Goal: Book appointment/travel/reservation

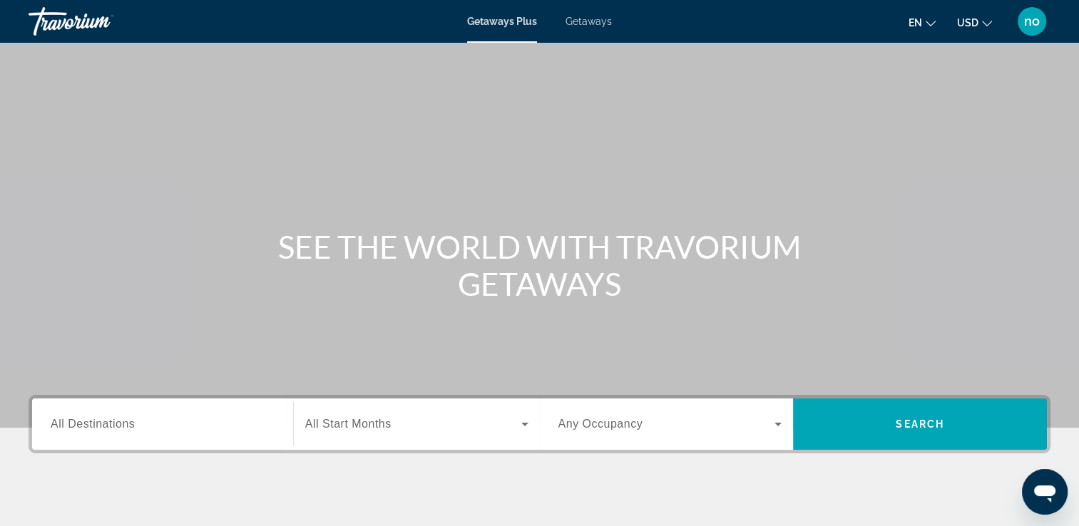
click at [598, 21] on span "Getaways" at bounding box center [589, 21] width 46 height 11
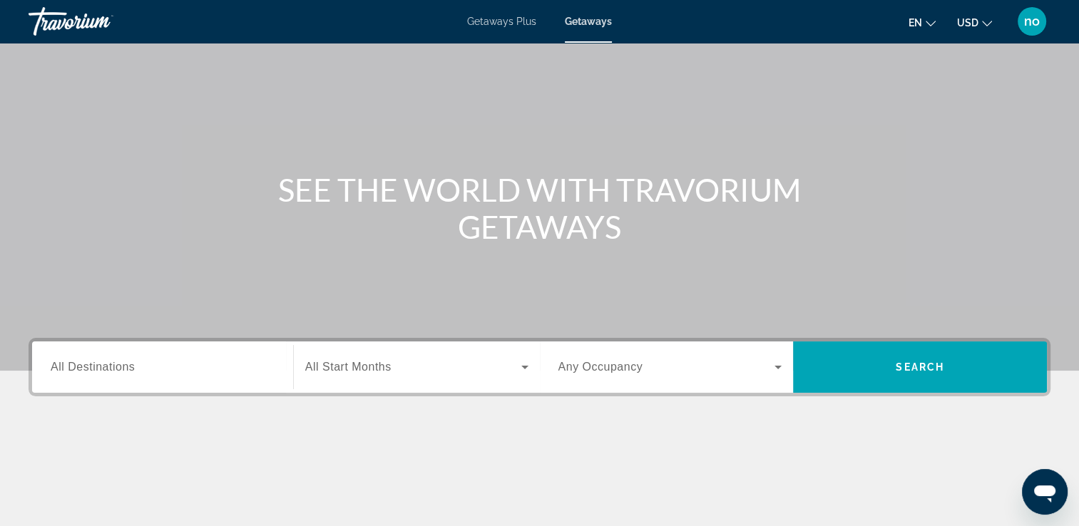
scroll to position [214, 0]
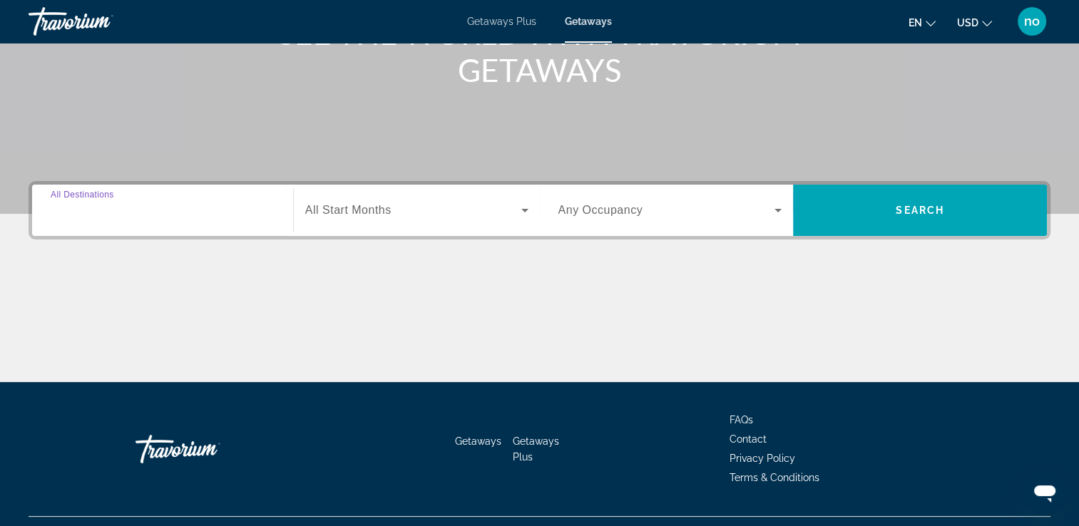
click at [160, 209] on input "Destination All Destinations" at bounding box center [163, 211] width 224 height 17
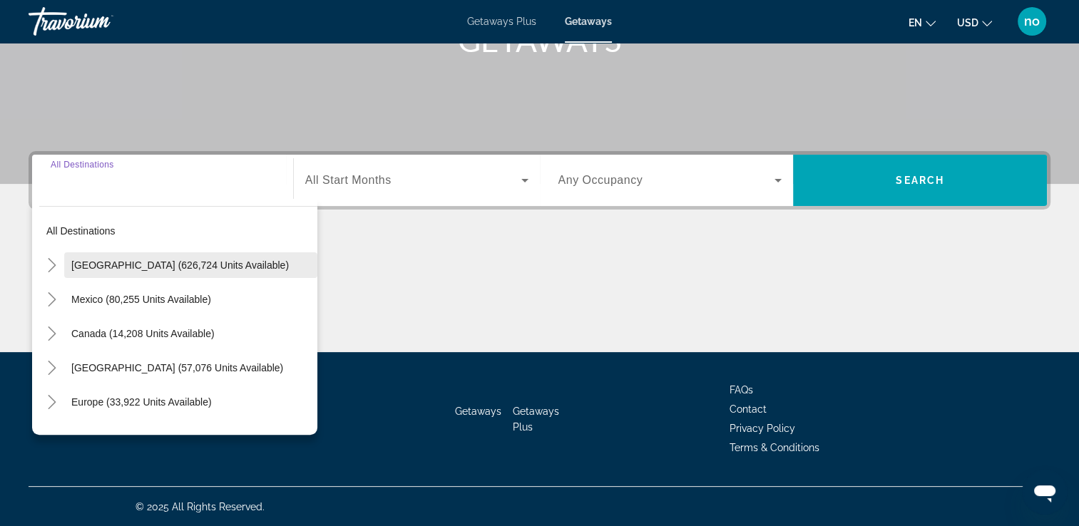
click at [155, 272] on span "Search widget" at bounding box center [190, 265] width 253 height 34
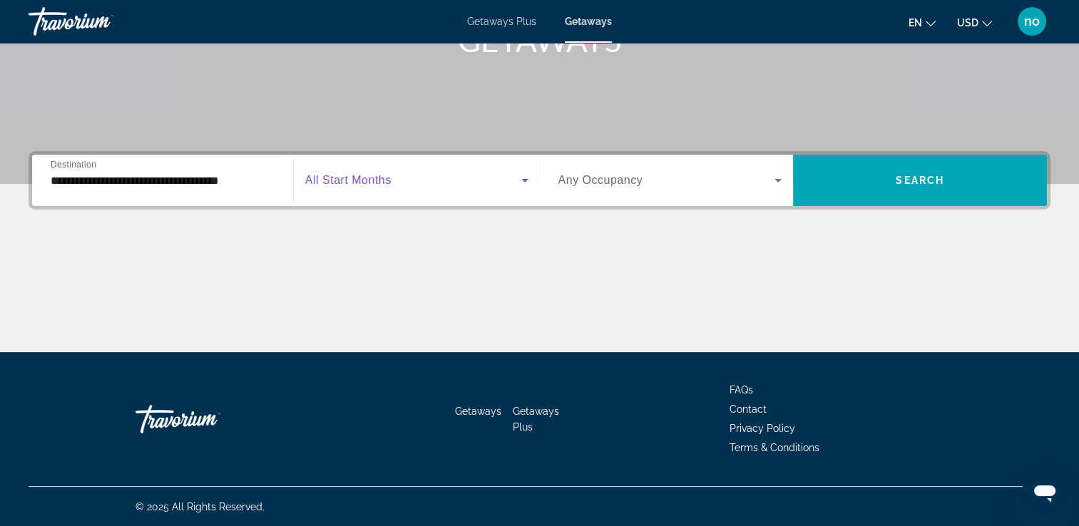
click at [398, 187] on span "Search widget" at bounding box center [413, 180] width 216 height 17
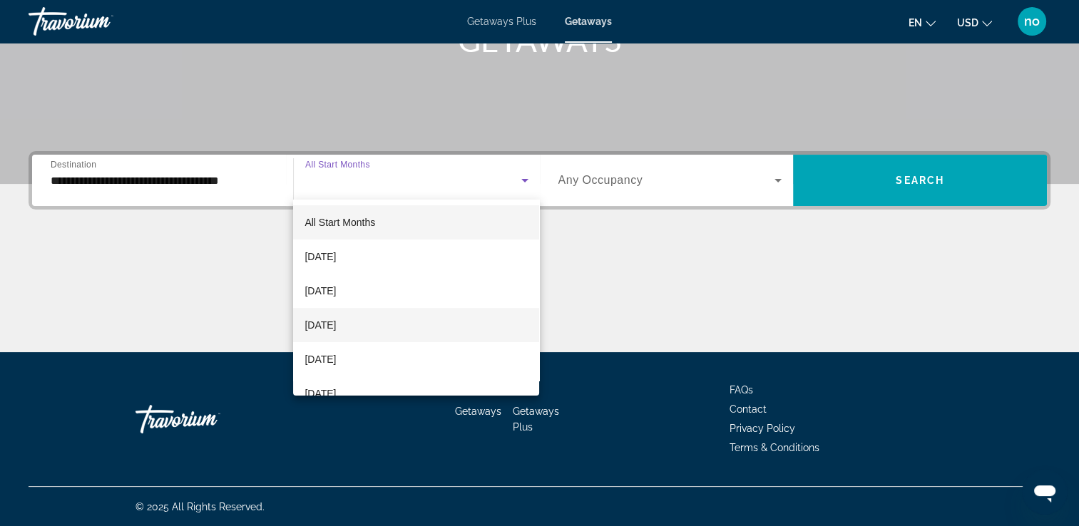
click at [382, 327] on mat-option "[DATE]" at bounding box center [416, 325] width 246 height 34
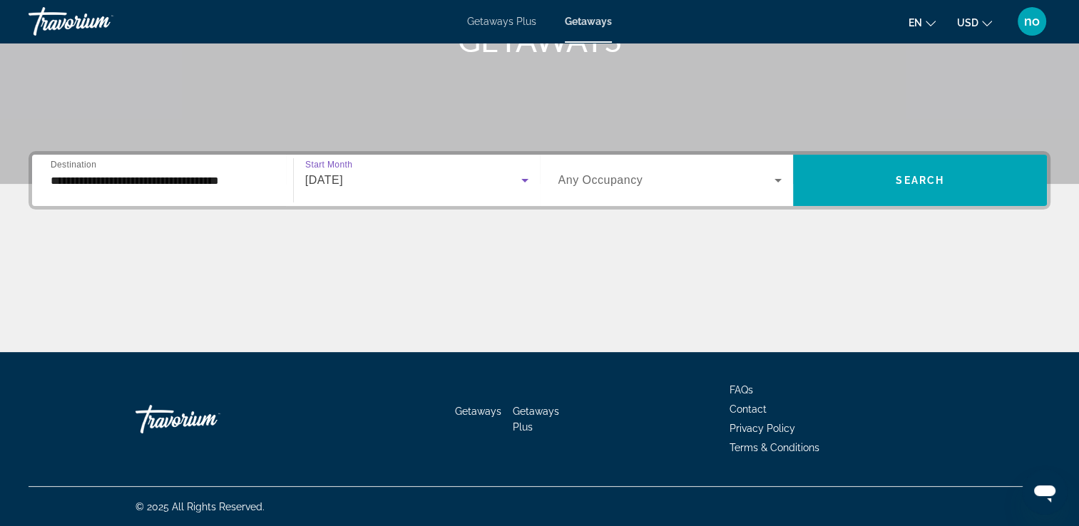
click at [97, 188] on input "**********" at bounding box center [163, 181] width 224 height 17
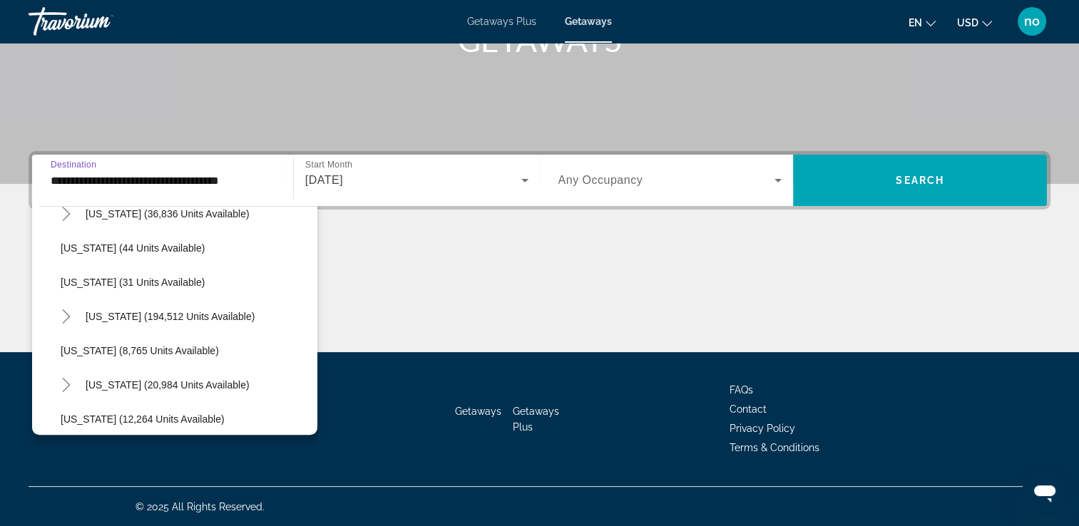
scroll to position [214, 0]
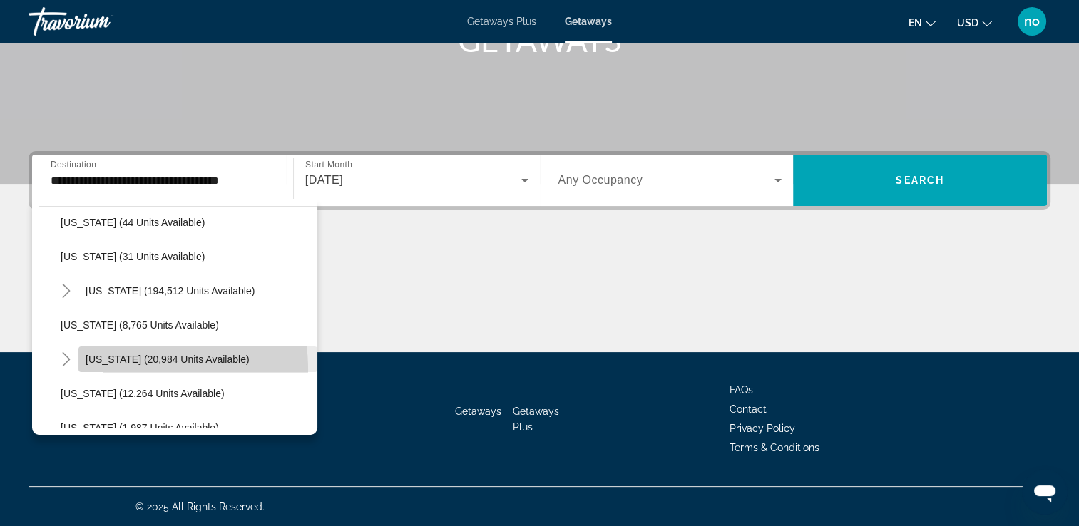
click at [114, 369] on span "Search widget" at bounding box center [197, 359] width 239 height 34
type input "**********"
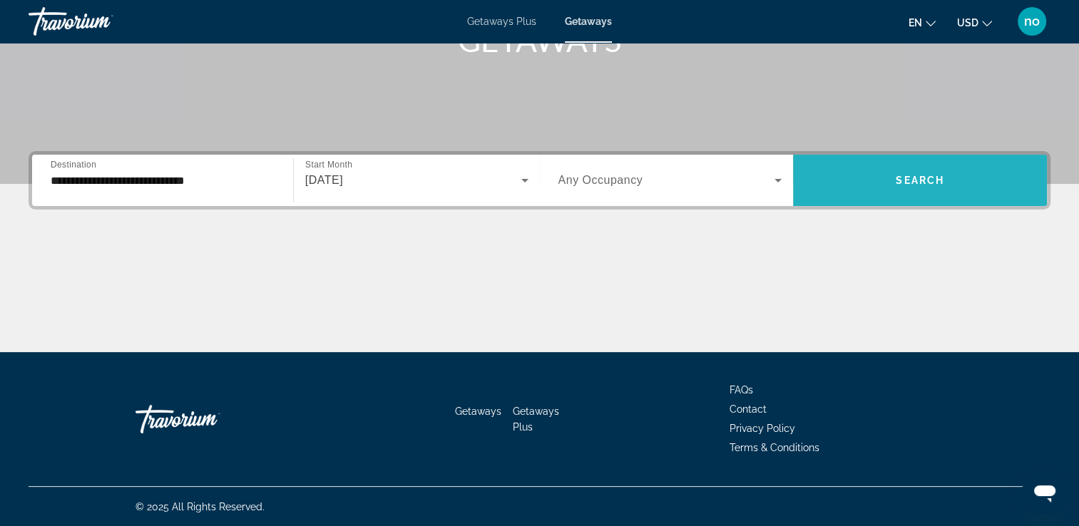
click at [886, 193] on span "Search widget" at bounding box center [920, 180] width 254 height 34
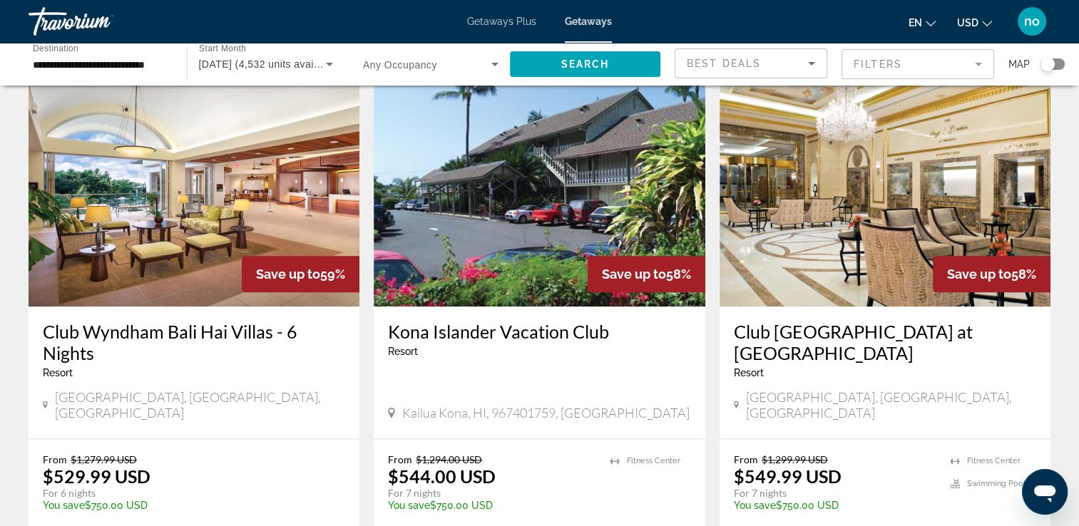
scroll to position [1712, 0]
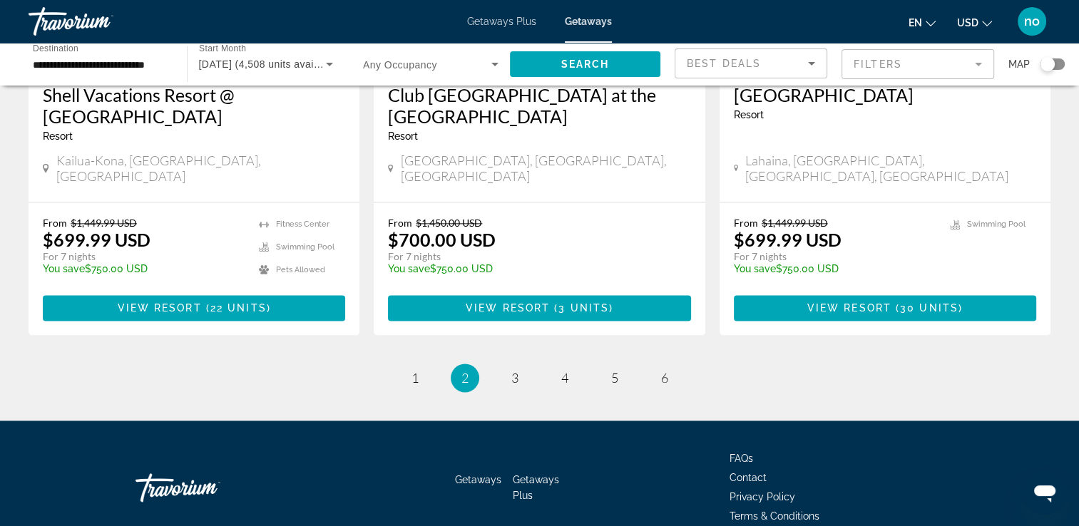
scroll to position [1866, 0]
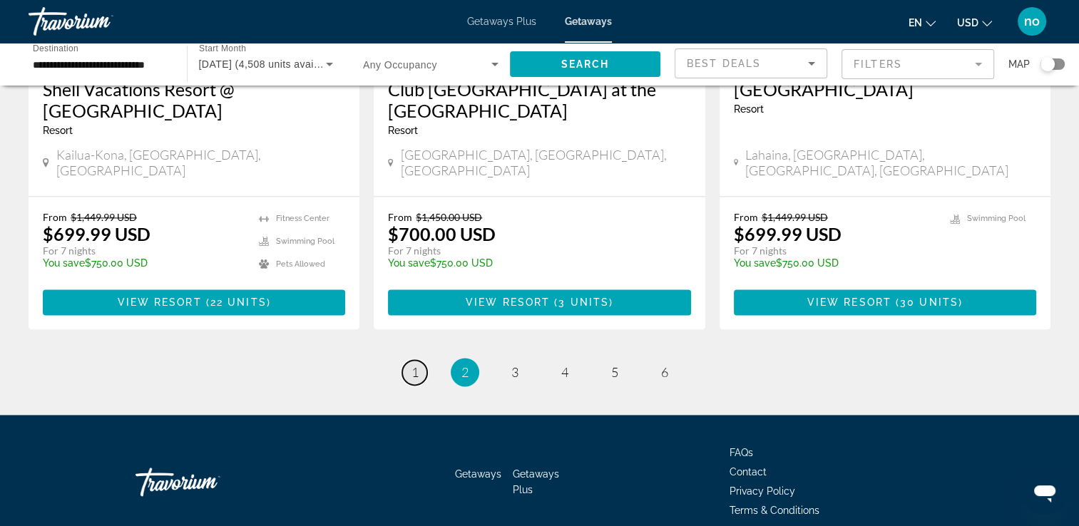
click at [422, 360] on link "page 1" at bounding box center [414, 372] width 25 height 25
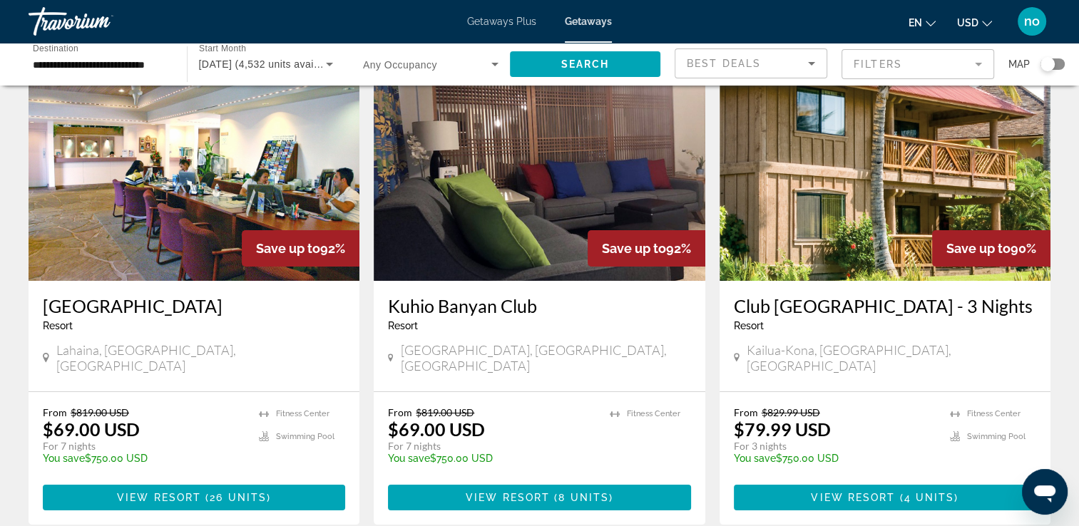
scroll to position [71, 0]
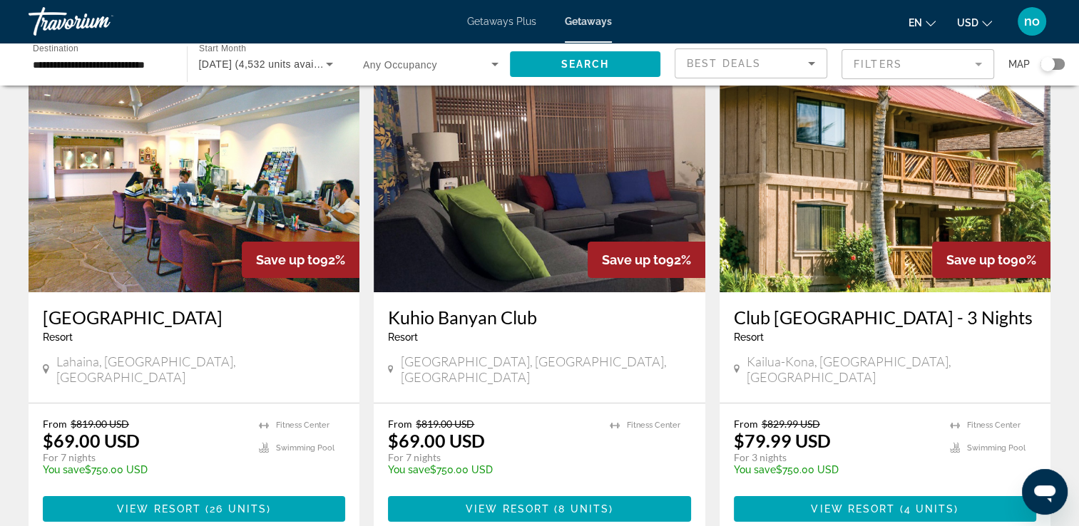
click at [898, 228] on img "Main content" at bounding box center [885, 178] width 331 height 228
